Goal: Task Accomplishment & Management: Complete application form

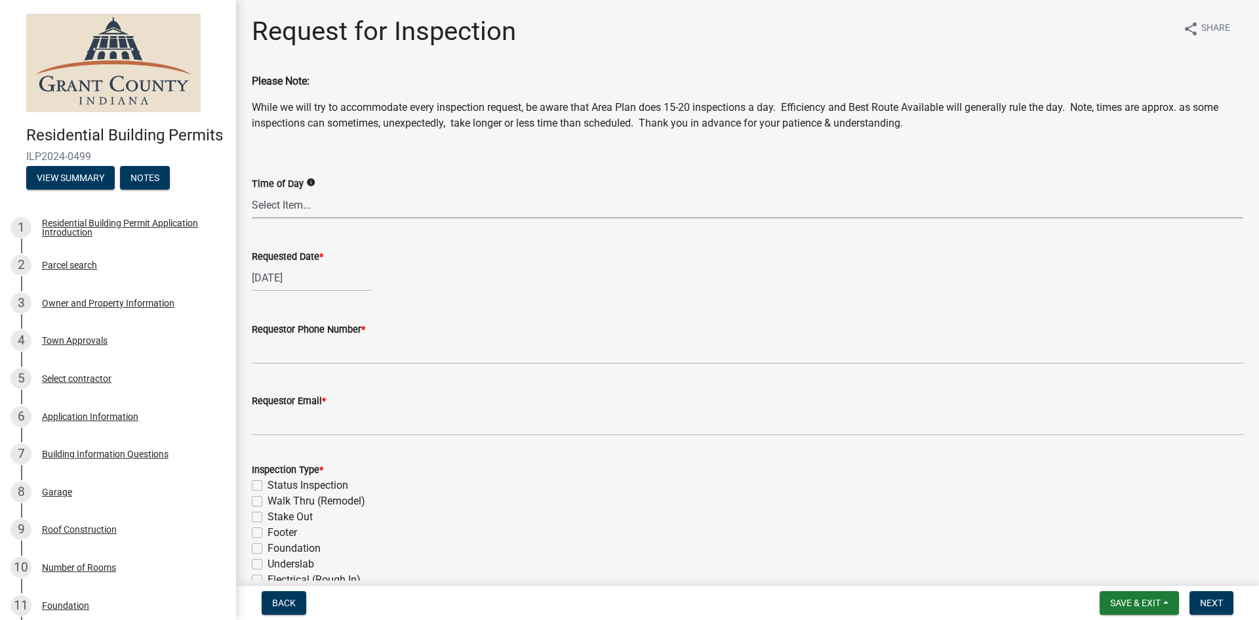
click at [351, 204] on select "Select Item... AM PM Anytime" at bounding box center [748, 205] width 992 height 27
click at [252, 192] on select "Select Item... AM PM Anytime" at bounding box center [748, 205] width 992 height 27
select select "09b124d7-43c3-4753-bff5-8bc664ad0283"
click at [279, 275] on div "[DATE]" at bounding box center [312, 277] width 120 height 27
select select "8"
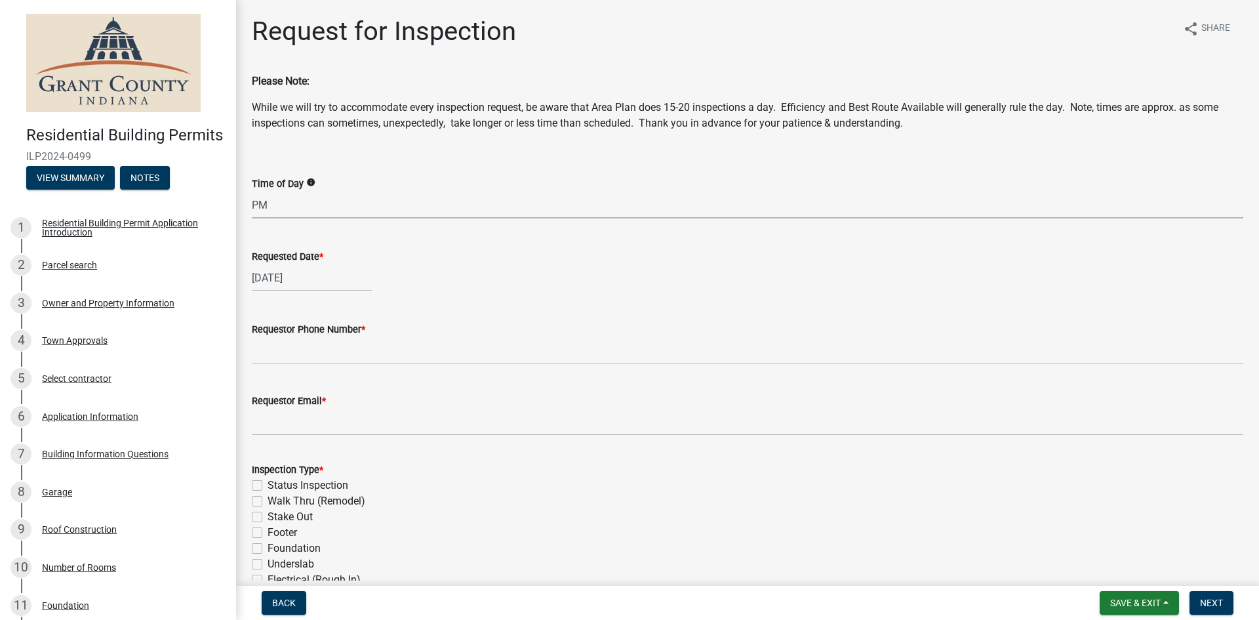
select select "2025"
click at [327, 390] on div "14" at bounding box center [327, 389] width 21 height 21
type input "[DATE]"
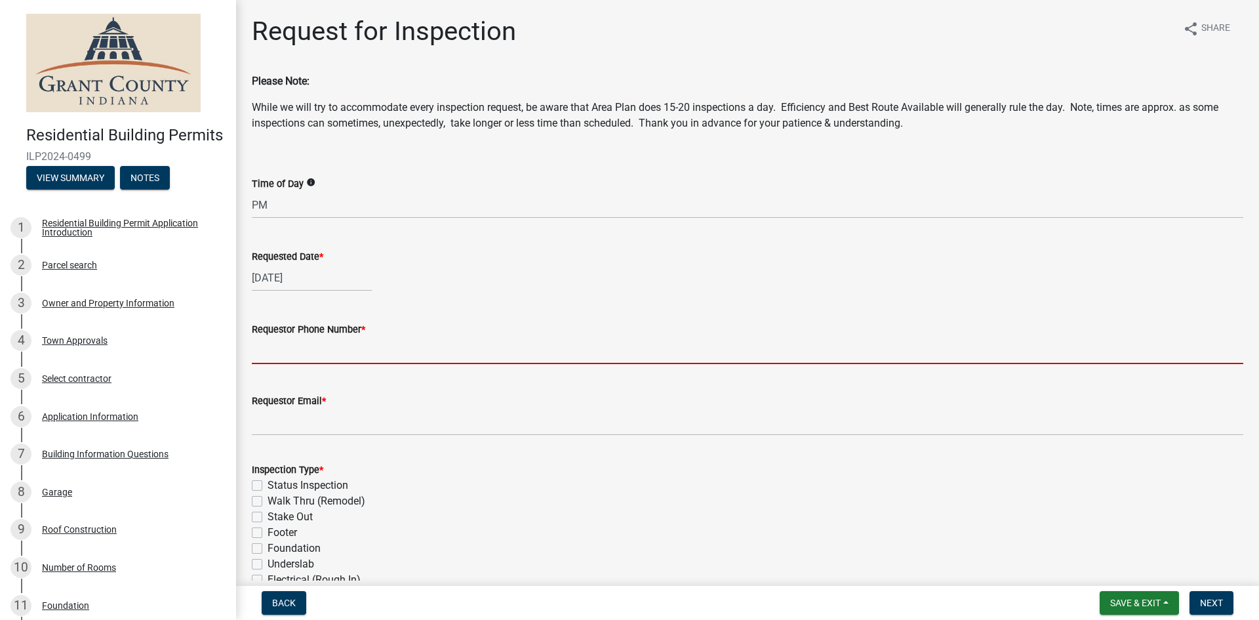
click at [319, 354] on input "Requestor Phone Number *" at bounding box center [748, 350] width 992 height 27
click at [447, 356] on input "Requestor Phone Number *" at bounding box center [748, 350] width 992 height 27
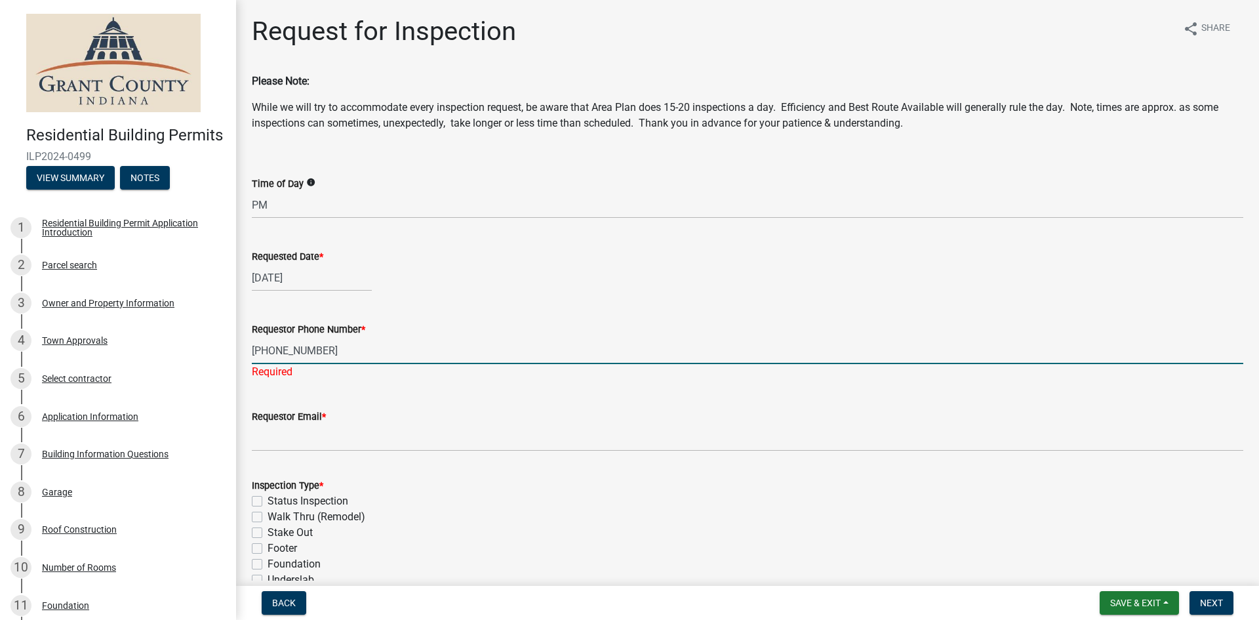
type input "[PHONE_NUMBER]"
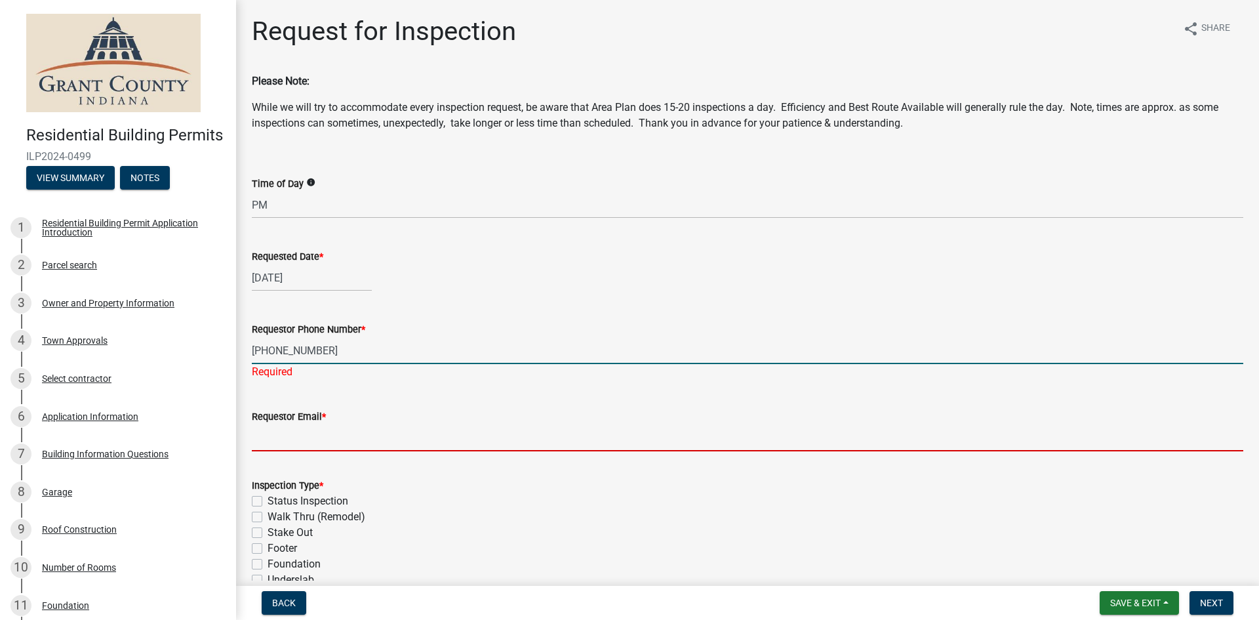
click at [386, 431] on input "Requestor Email *" at bounding box center [748, 437] width 992 height 27
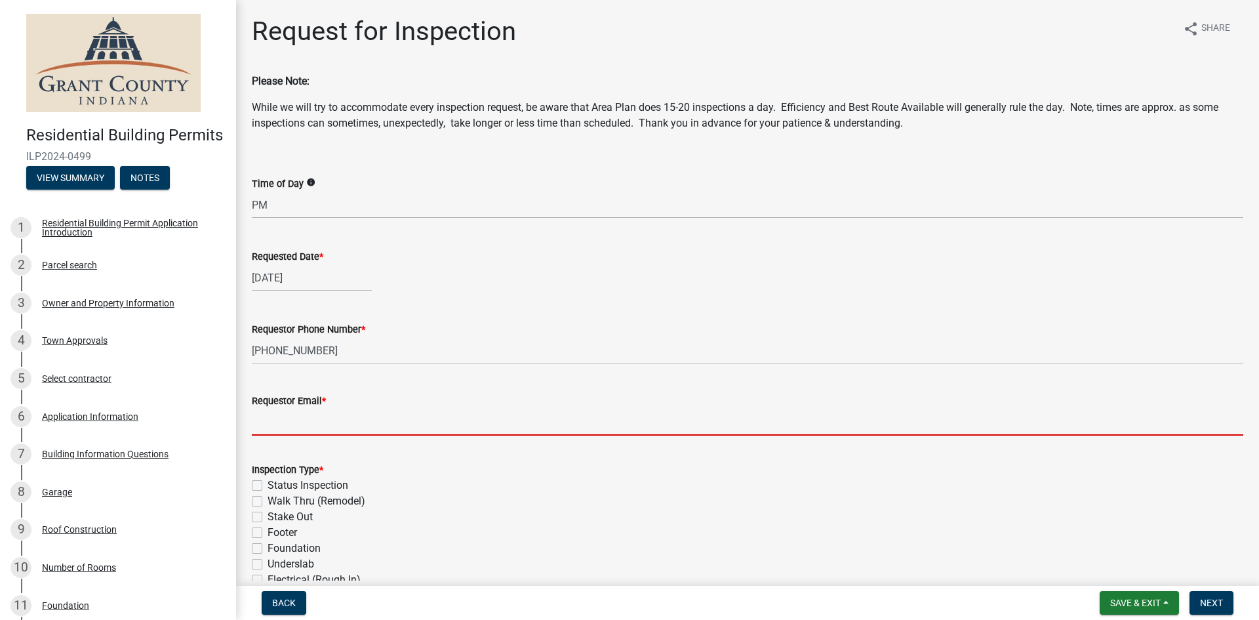
type input "[EMAIL_ADDRESS][DOMAIN_NAME]"
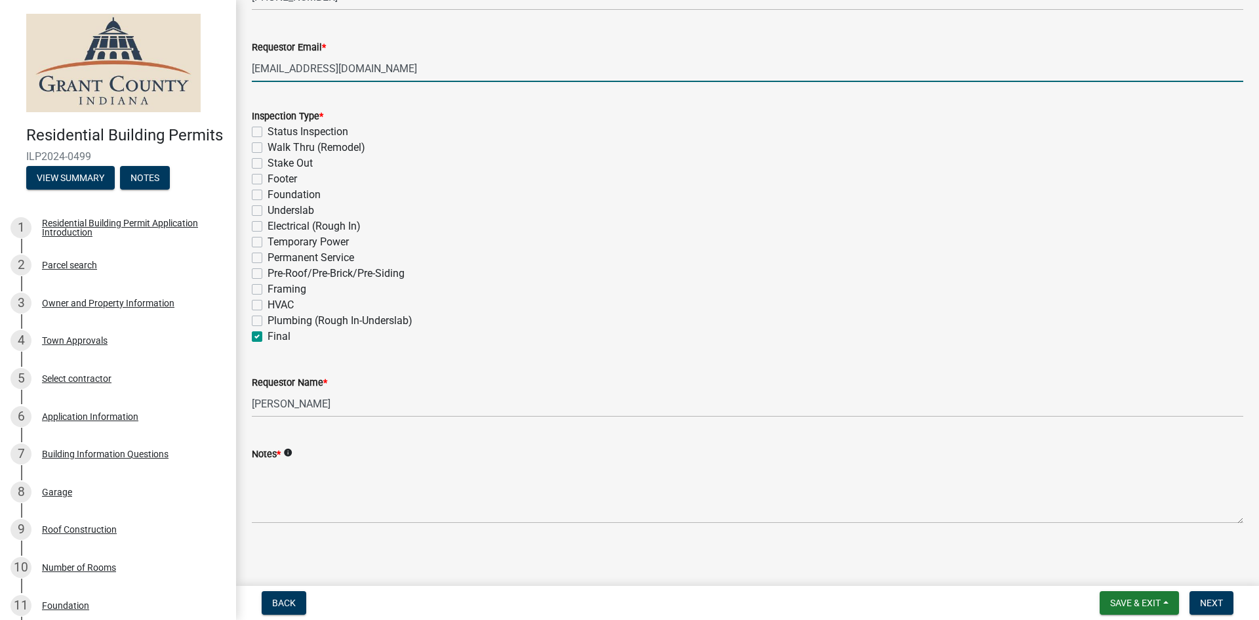
scroll to position [358, 0]
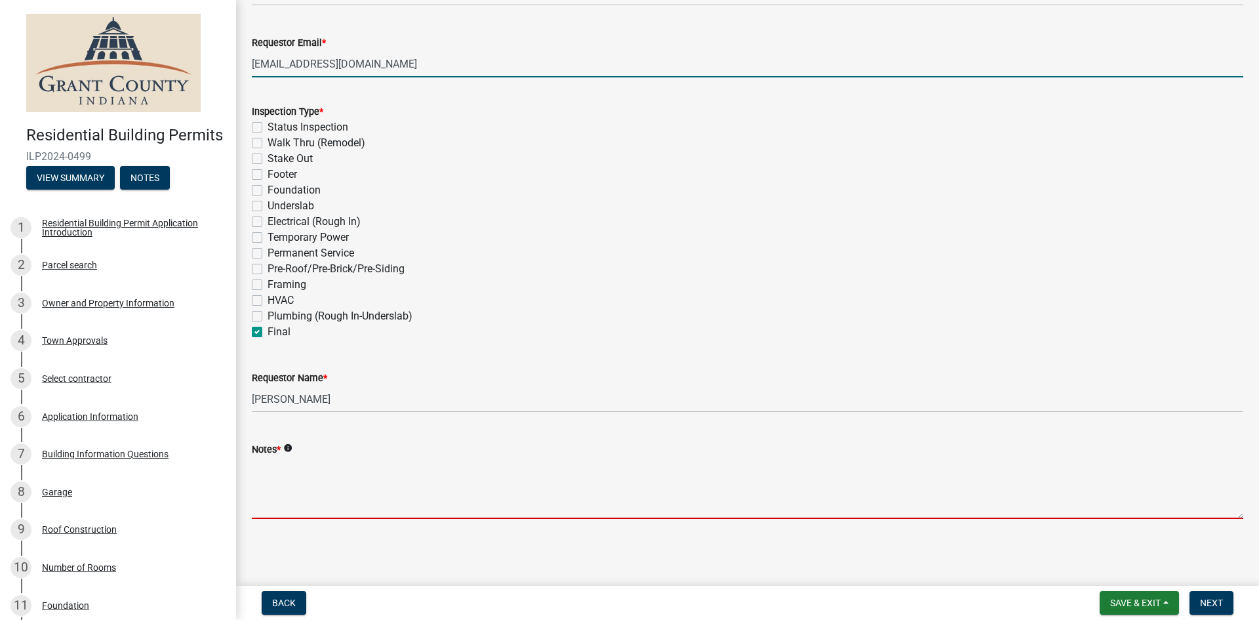
click at [434, 505] on textarea "Notes *" at bounding box center [748, 488] width 992 height 62
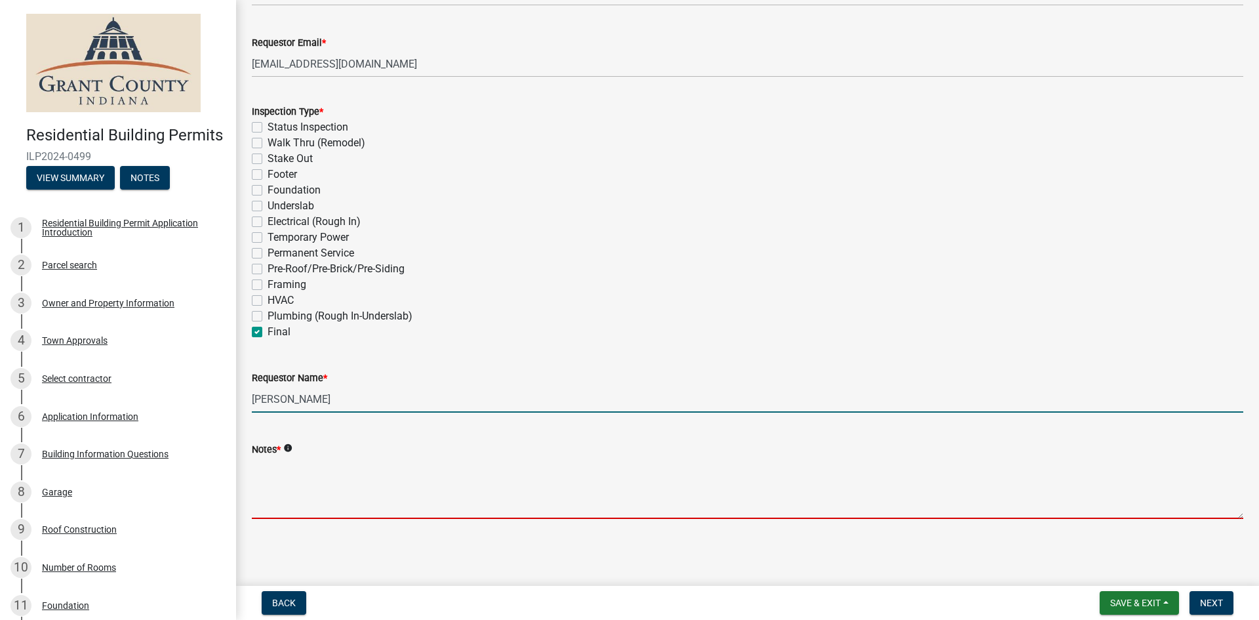
click at [390, 398] on input "[PERSON_NAME]" at bounding box center [748, 399] width 992 height 27
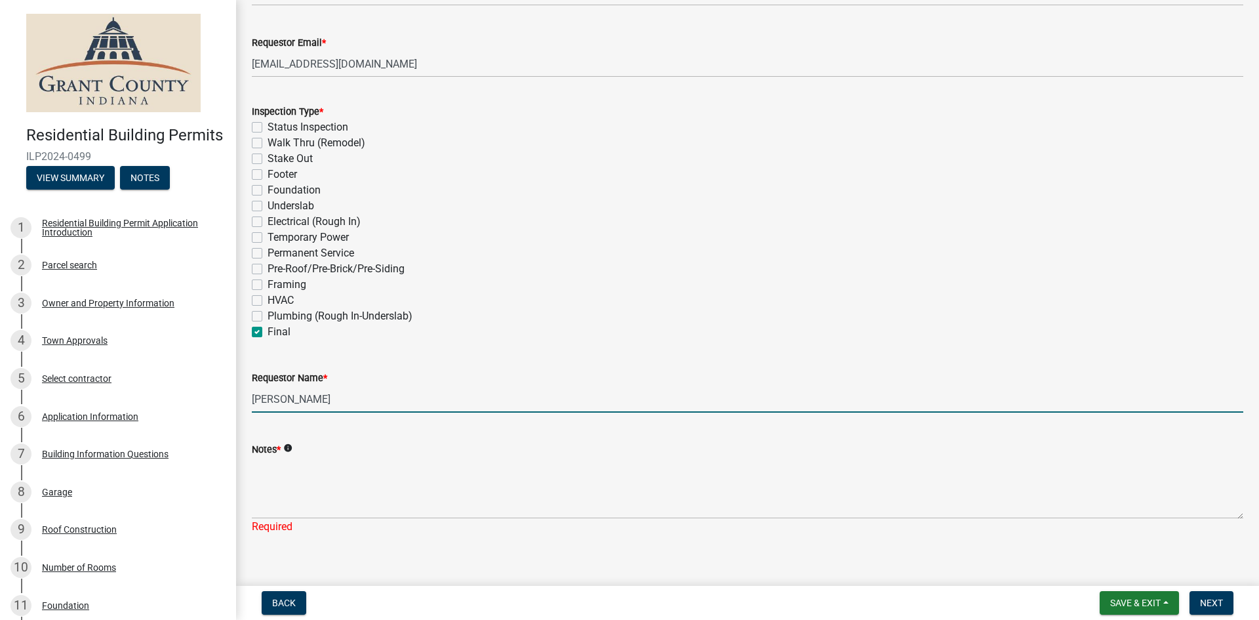
click at [390, 398] on input "[PERSON_NAME]" at bounding box center [748, 399] width 992 height 27
type input "[PERSON_NAME]"
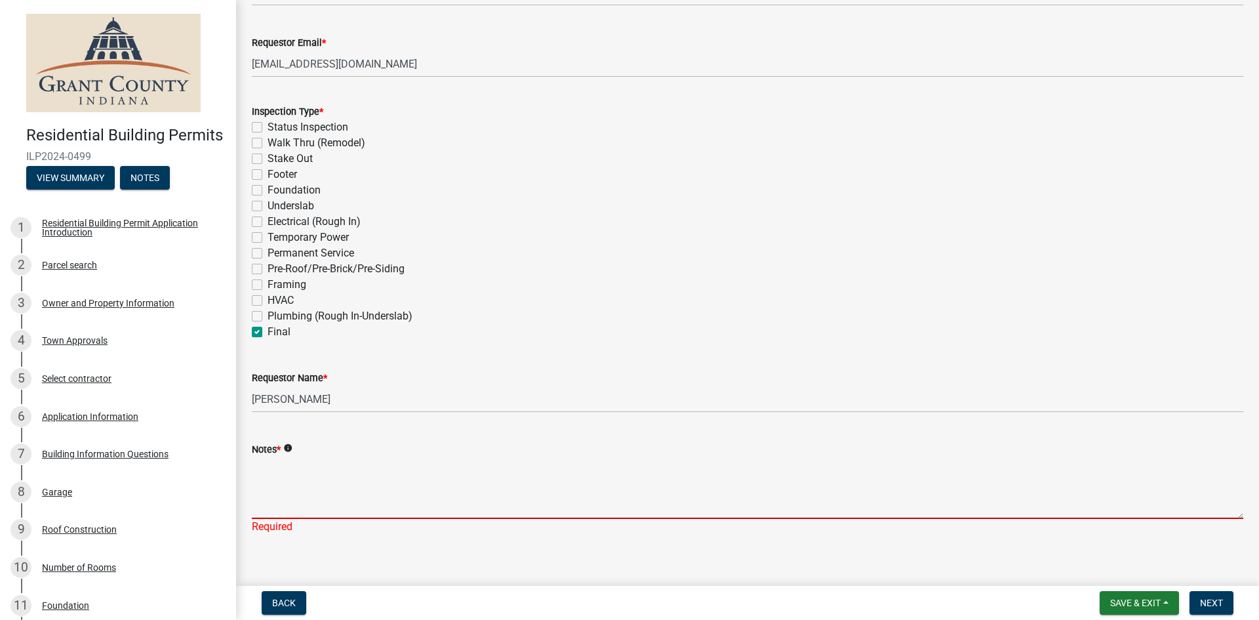
click at [339, 513] on textarea "Notes *" at bounding box center [748, 488] width 992 height 62
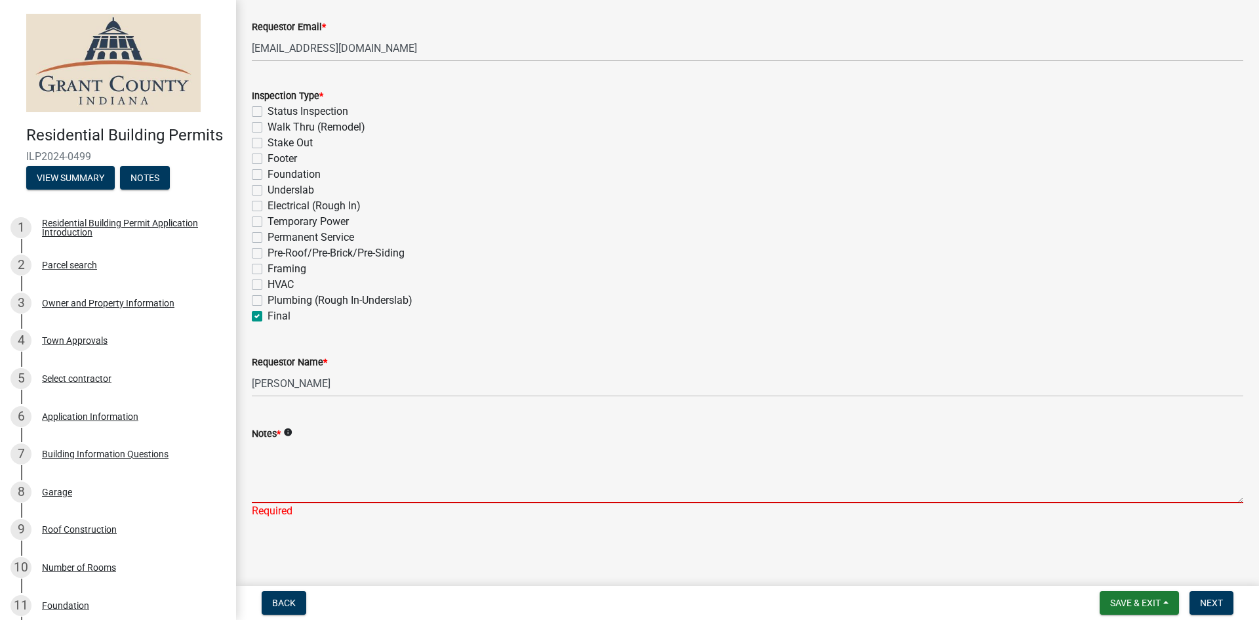
click at [290, 434] on icon "info" at bounding box center [287, 432] width 9 height 9
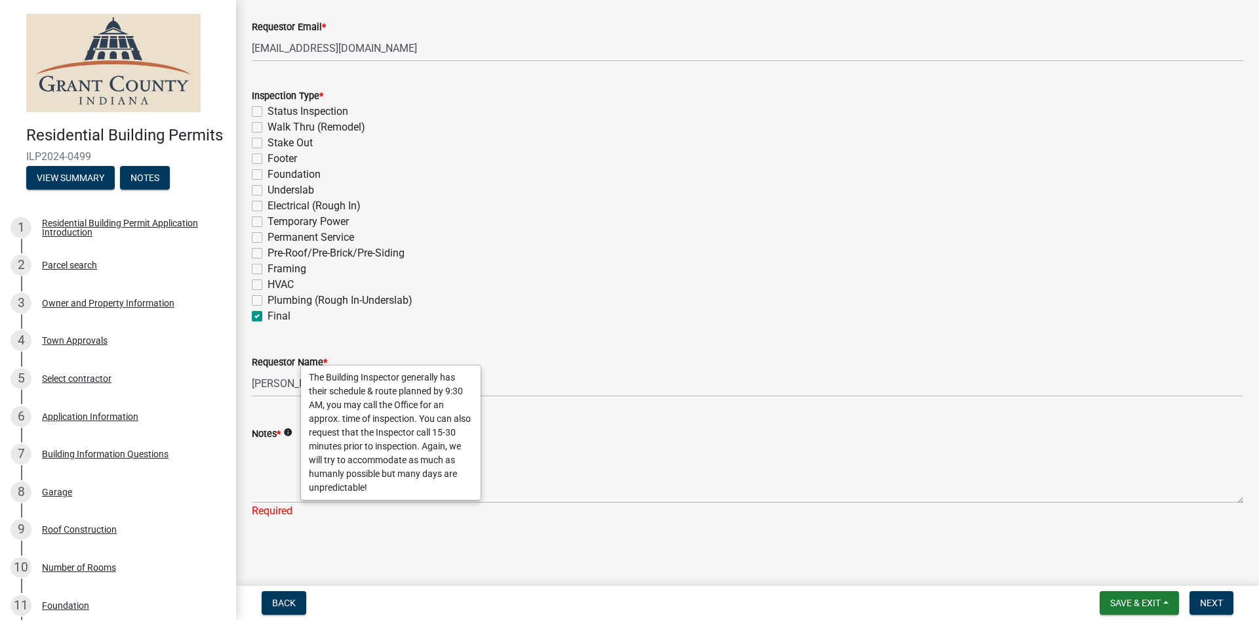
click at [573, 260] on div "Pre-Roof/Pre-Brick/Pre-Siding" at bounding box center [748, 253] width 992 height 16
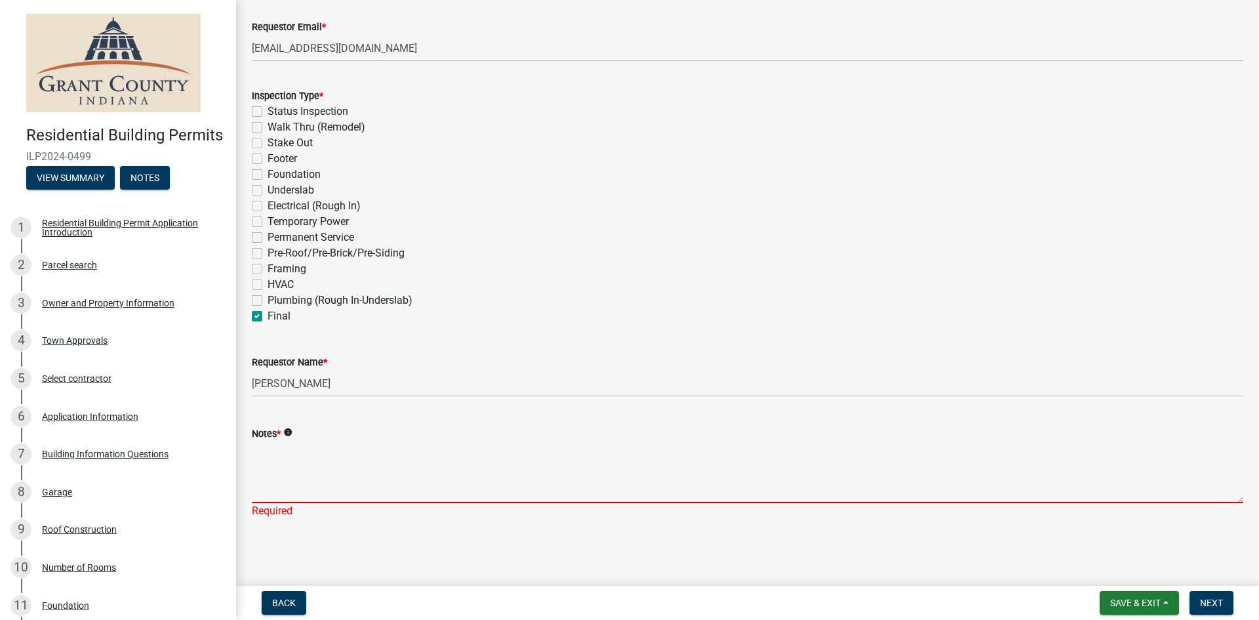
click at [378, 490] on textarea "Notes *" at bounding box center [748, 472] width 992 height 62
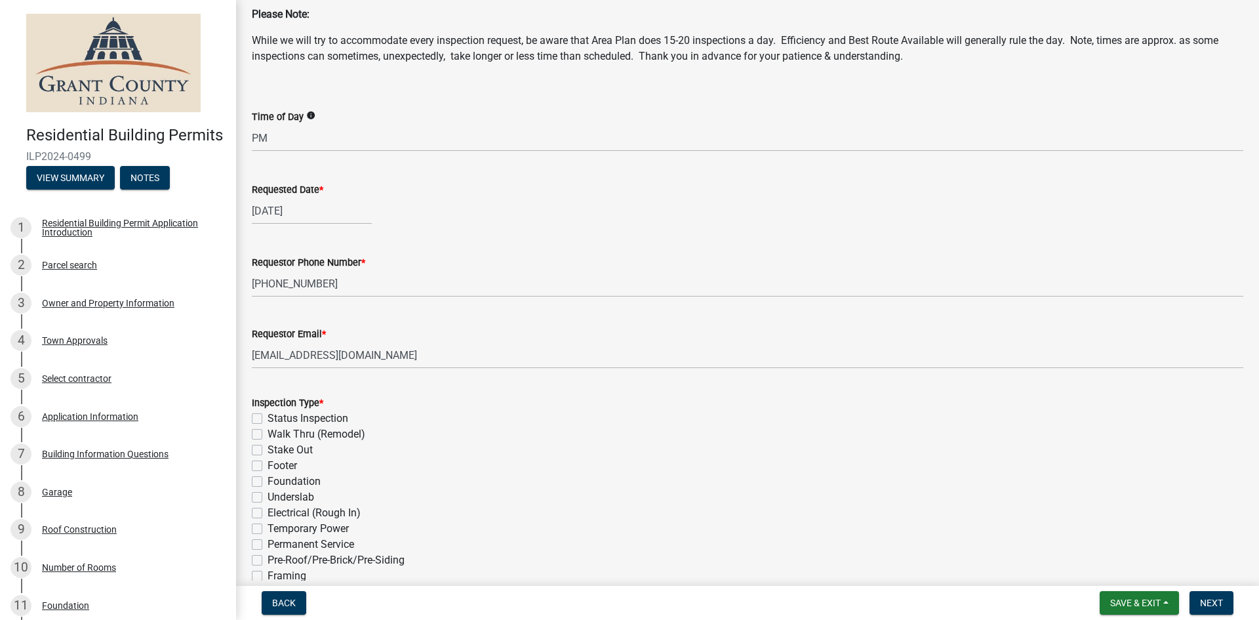
scroll to position [0, 0]
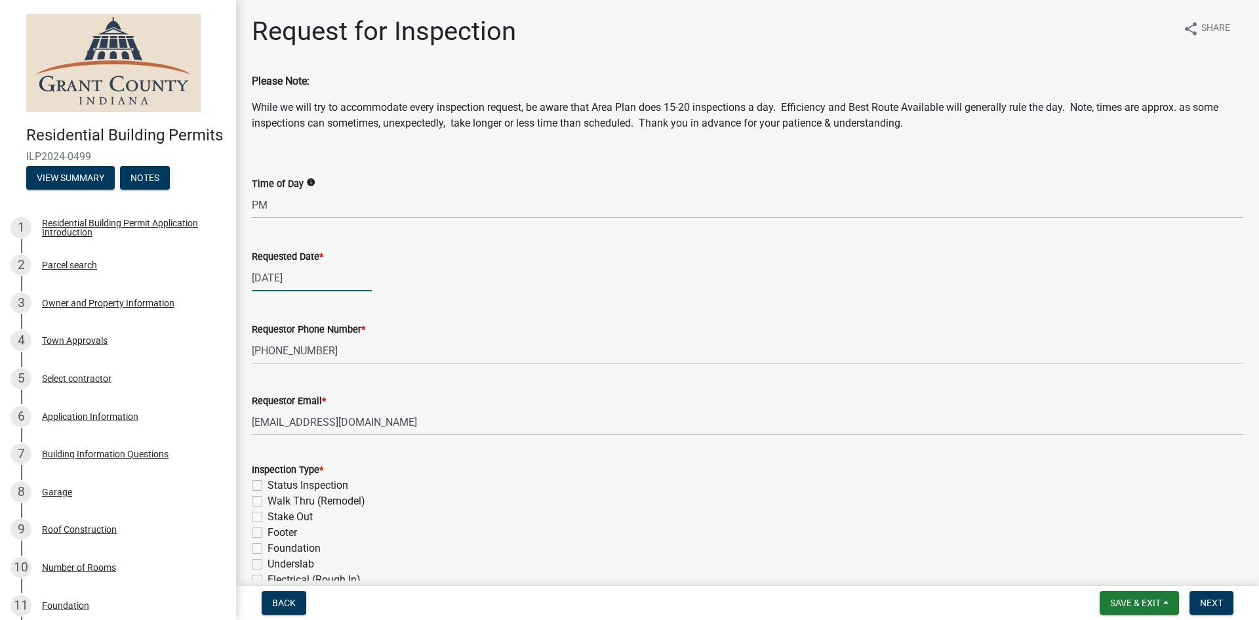
click at [298, 276] on div "[DATE]" at bounding box center [312, 277] width 120 height 27
select select "8"
select select "2025"
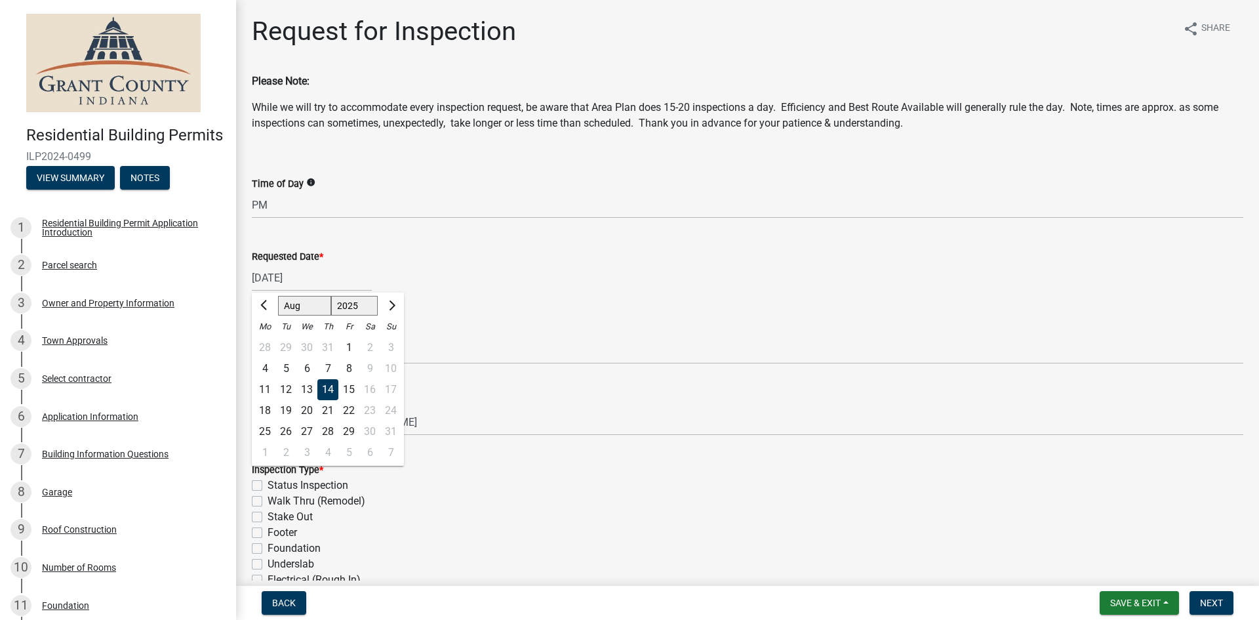
click at [556, 265] on div "[DATE] [PERSON_NAME] Apr May Jun [DATE] Aug Sep Oct Nov [DATE] 1526 1527 1528 1…" at bounding box center [748, 277] width 992 height 27
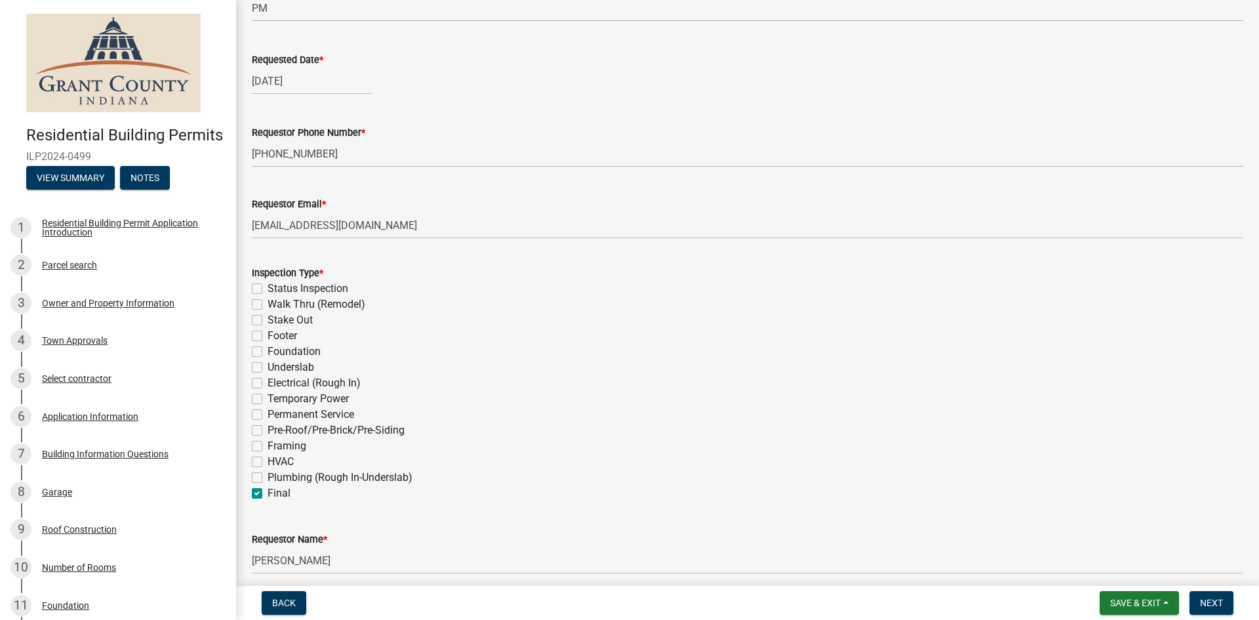
scroll to position [374, 0]
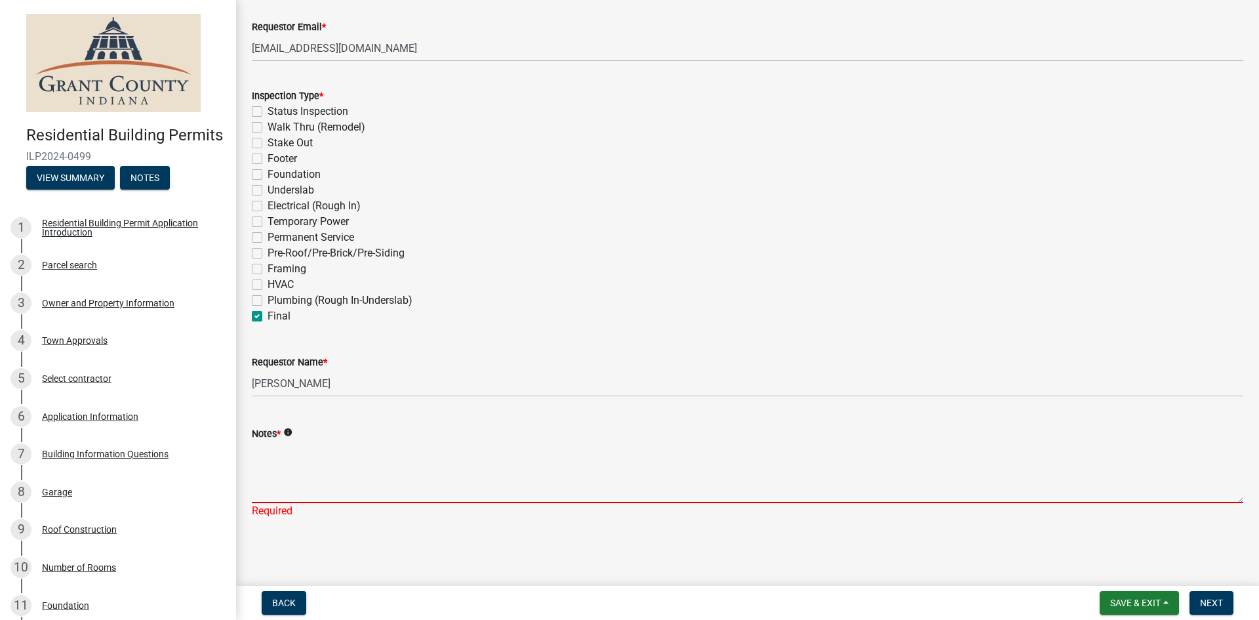
click at [360, 487] on textarea "Notes *" at bounding box center [748, 472] width 992 height 62
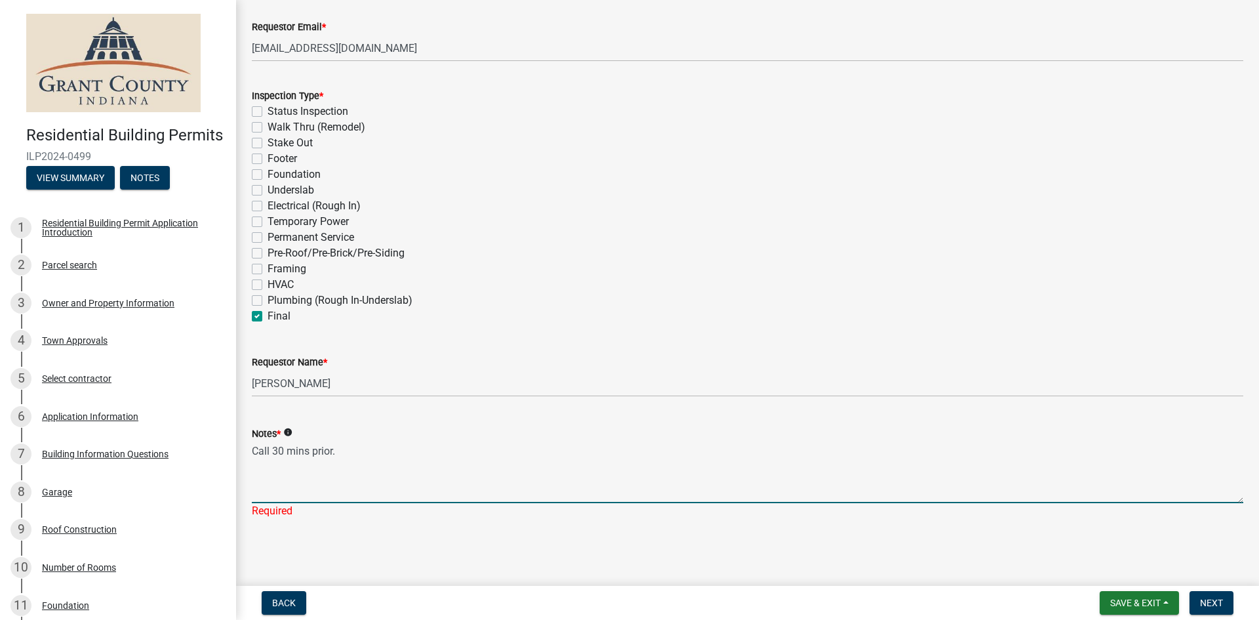
type textarea "Call 30 mins prior."
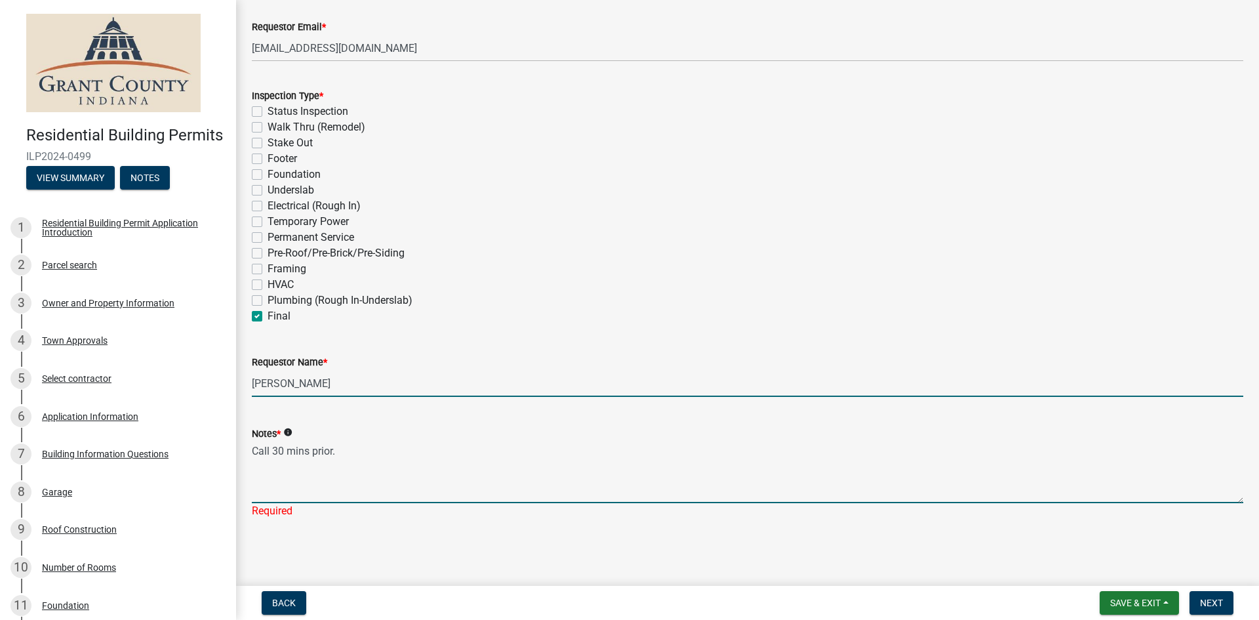
scroll to position [358, 0]
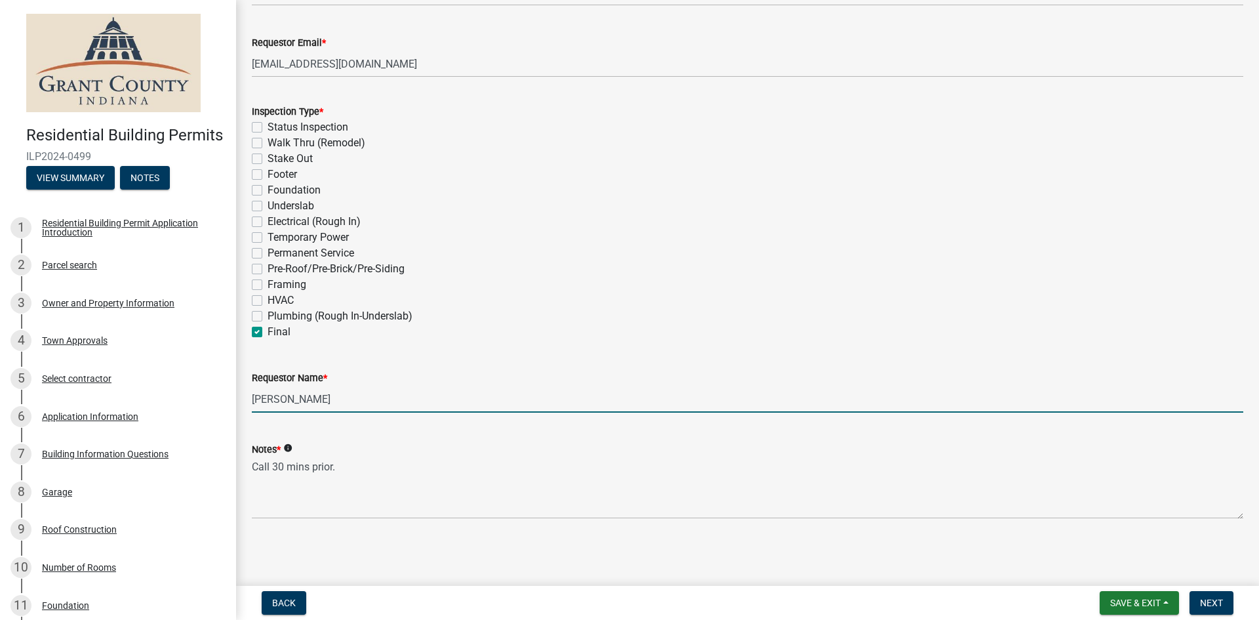
drag, startPoint x: 973, startPoint y: 375, endPoint x: 969, endPoint y: 369, distance: 7.1
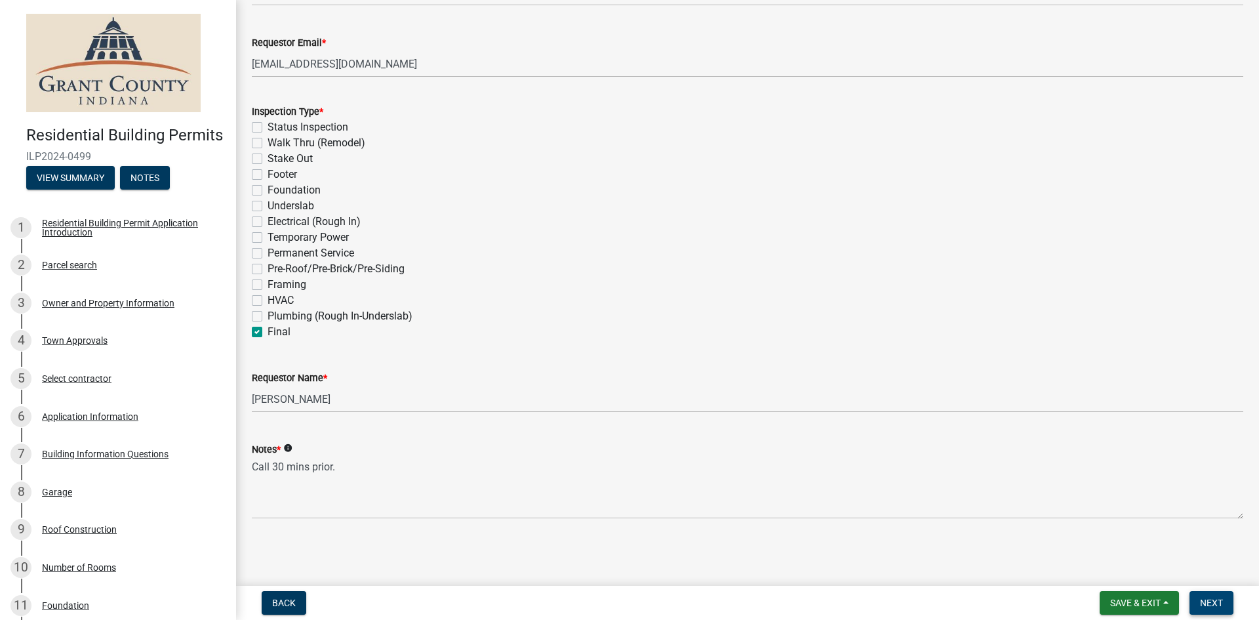
click at [1217, 604] on span "Next" at bounding box center [1211, 603] width 23 height 10
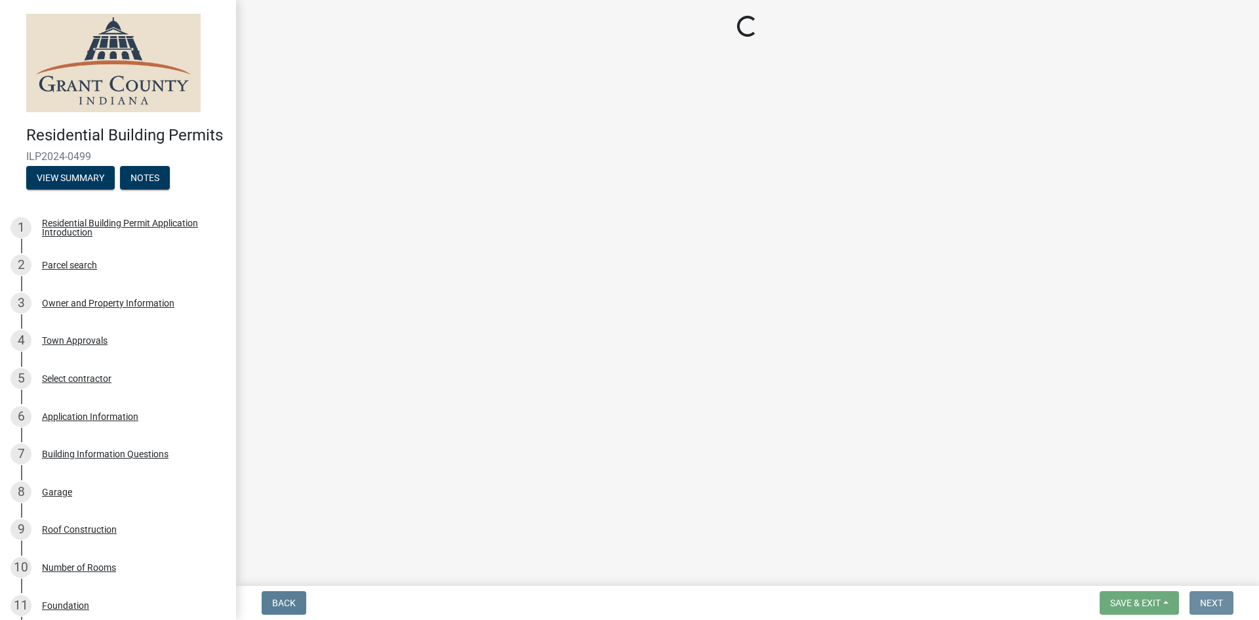
scroll to position [0, 0]
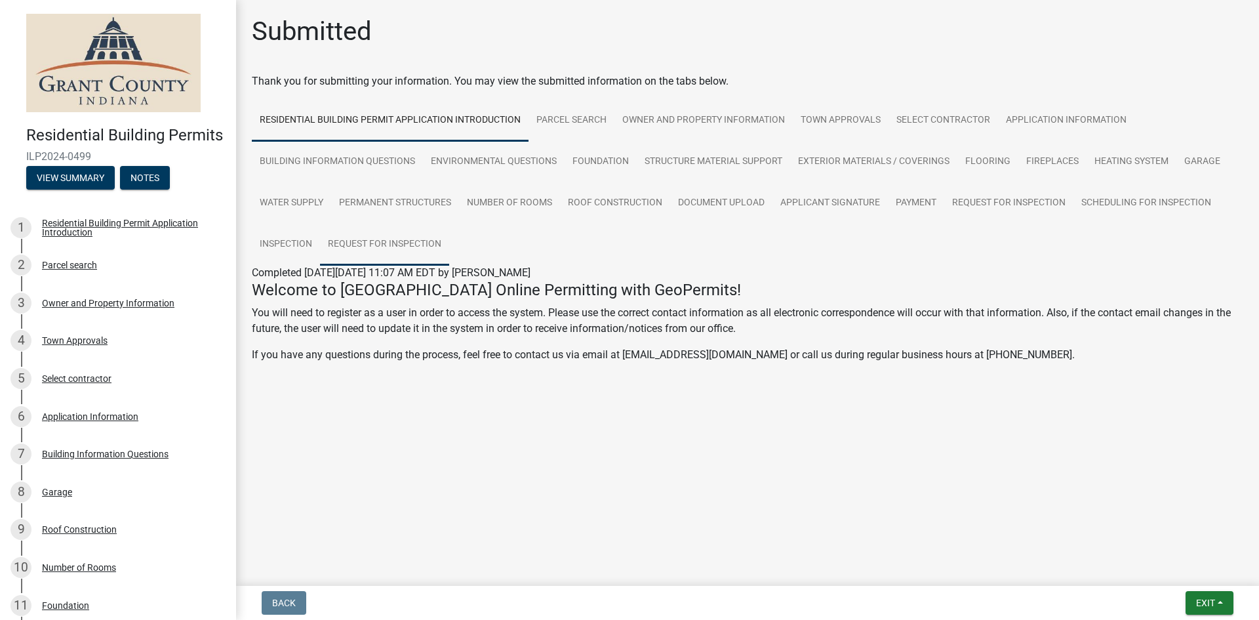
click at [354, 249] on link "Request for Inspection" at bounding box center [384, 245] width 129 height 42
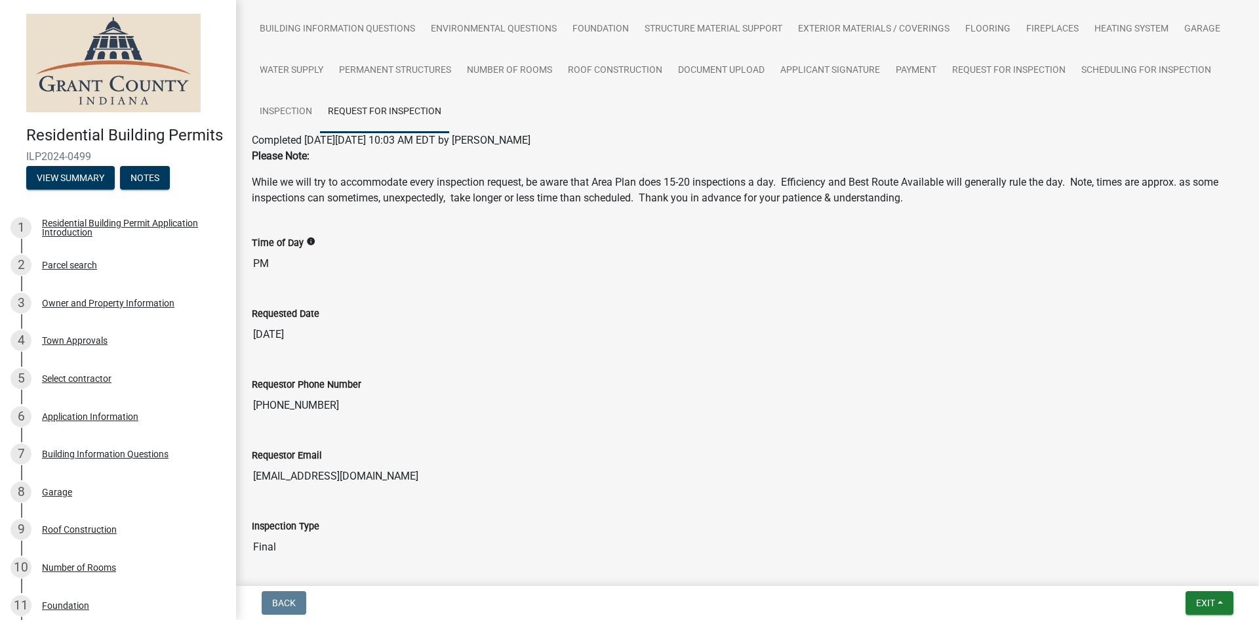
scroll to position [262, 0]
